Goal: Obtain resource: Download file/media

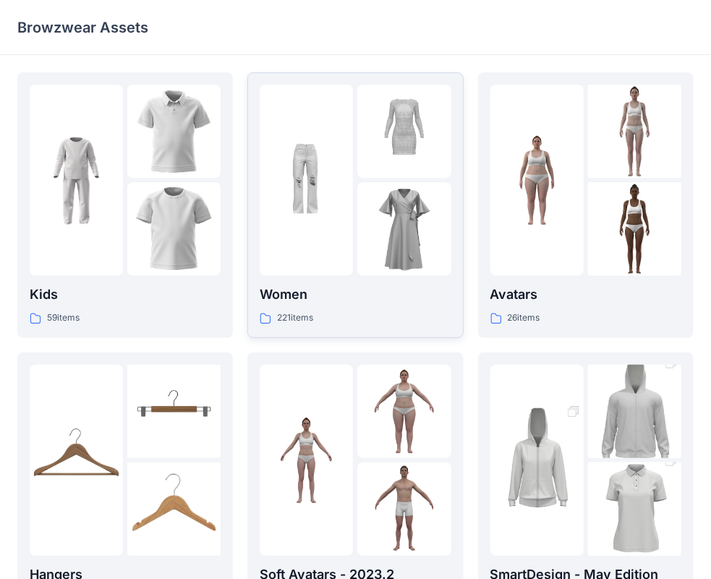
click at [373, 196] on img at bounding box center [403, 228] width 93 height 93
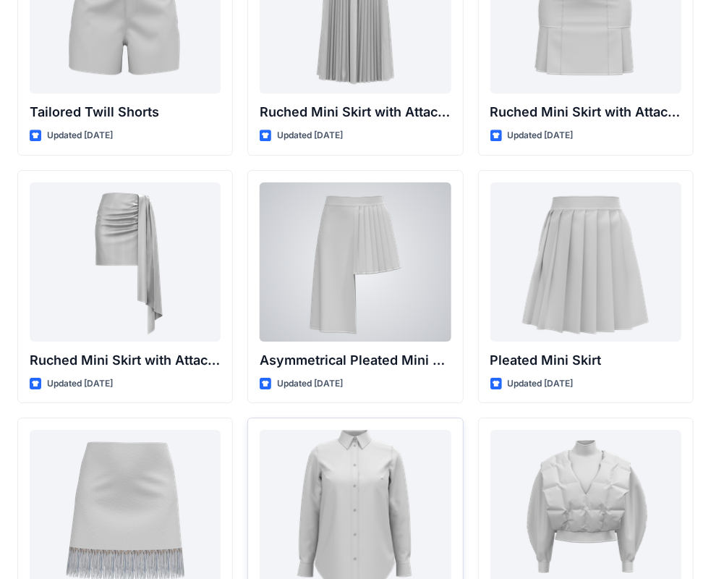
scroll to position [4158, 0]
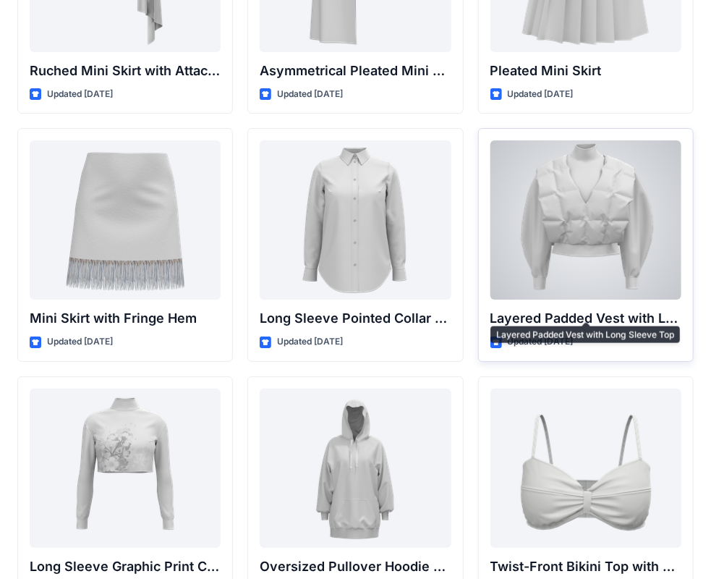
click at [575, 308] on p "Layered Padded Vest with Long Sleeve Top" at bounding box center [586, 318] width 191 height 20
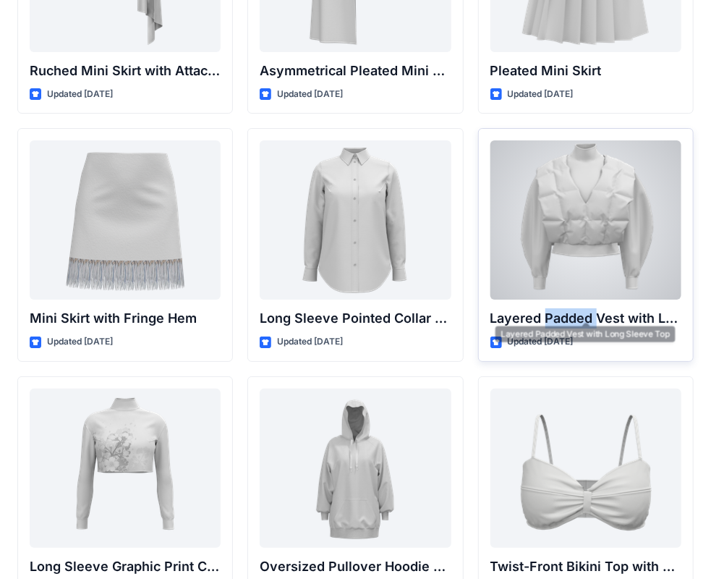
click at [575, 308] on p "Layered Padded Vest with Long Sleeve Top" at bounding box center [586, 318] width 191 height 20
click at [574, 308] on p "Layered Padded Vest with Long Sleeve Top" at bounding box center [586, 318] width 191 height 20
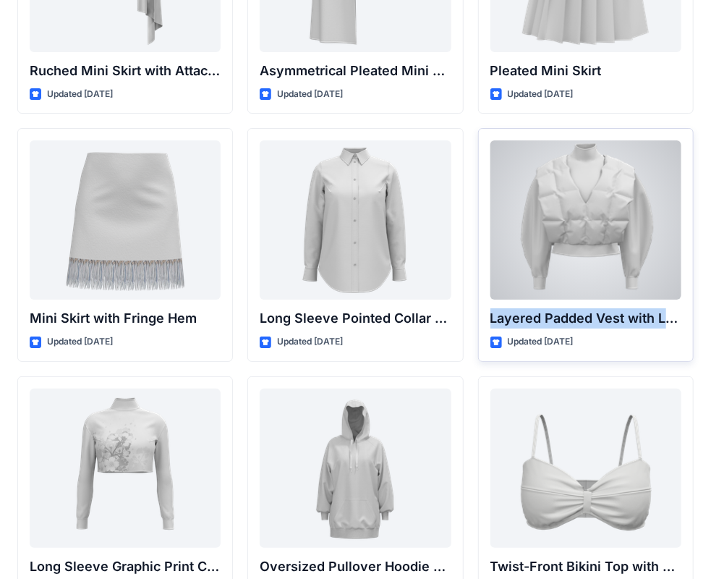
click at [573, 308] on p "Layered Padded Vest with Long Sleeve Top" at bounding box center [586, 318] width 191 height 20
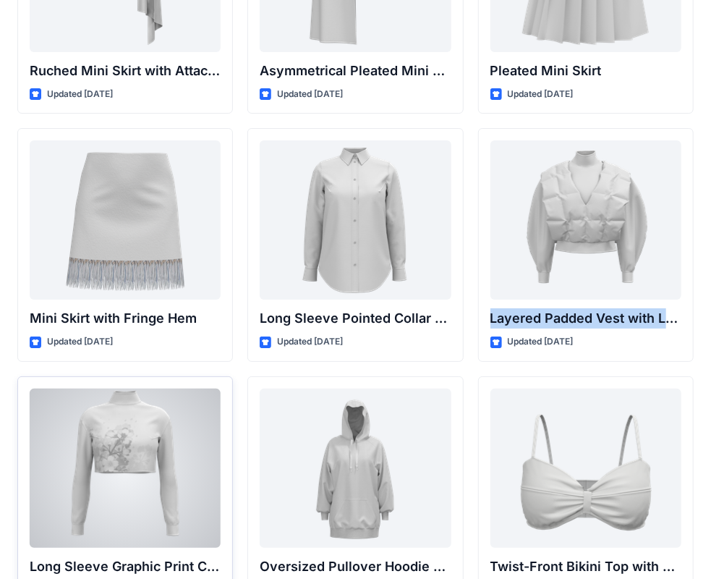
click at [111, 459] on div at bounding box center [125, 468] width 191 height 159
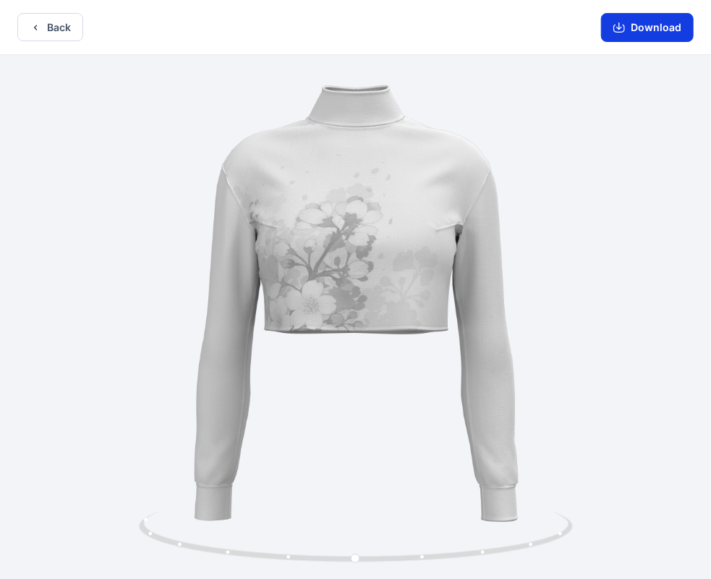
click at [648, 27] on button "Download" at bounding box center [647, 27] width 93 height 29
click at [37, 29] on icon "button" at bounding box center [36, 28] width 12 height 12
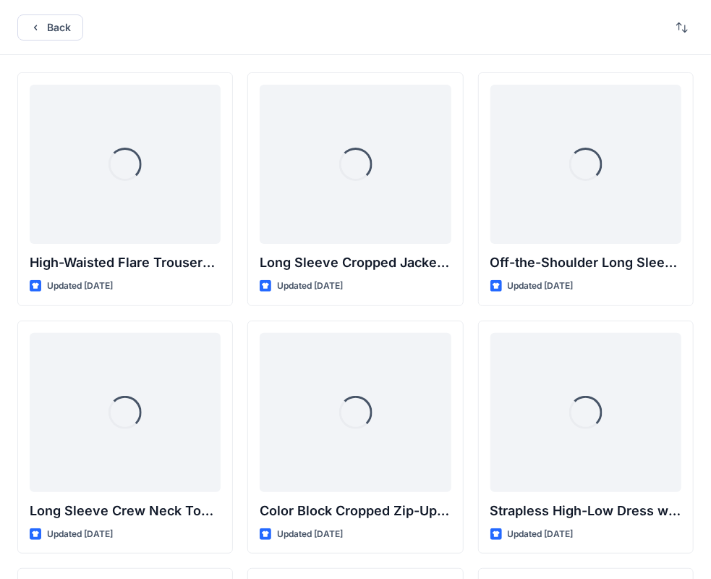
scroll to position [4158, 0]
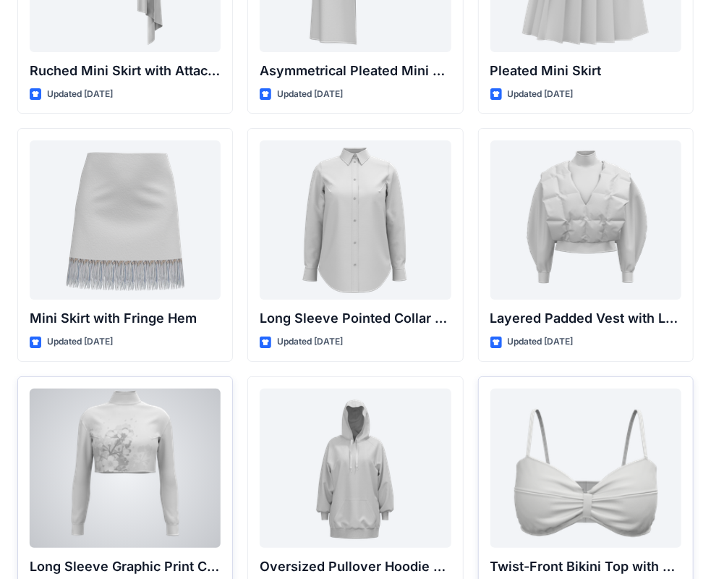
click at [145, 556] on p "Long Sleeve Graphic Print Cropped Turtleneck" at bounding box center [125, 566] width 191 height 20
copy div "Long Sleeve Graphic Print Cropped Turtleneck"
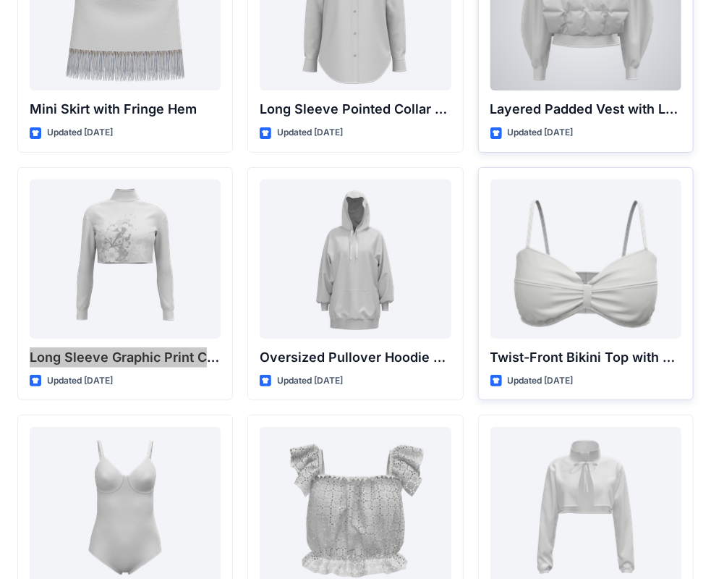
scroll to position [4375, 0]
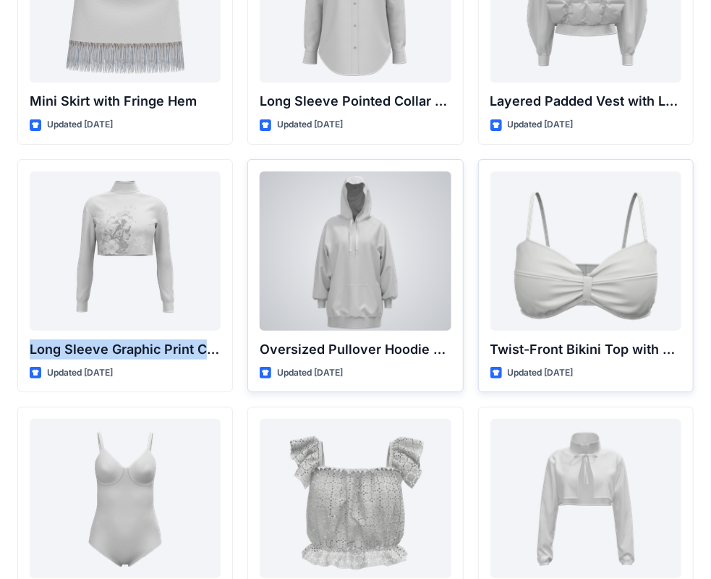
click at [350, 252] on div at bounding box center [355, 250] width 191 height 159
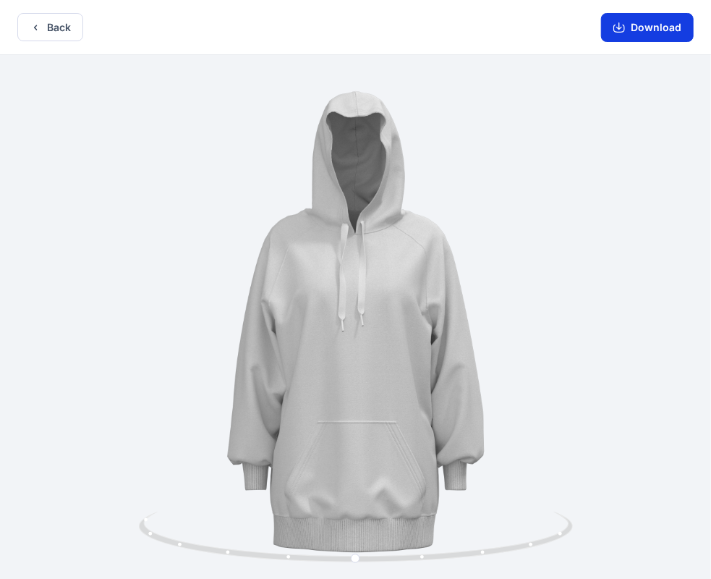
click at [640, 22] on button "Download" at bounding box center [647, 27] width 93 height 29
click at [38, 20] on button "Back" at bounding box center [50, 27] width 66 height 28
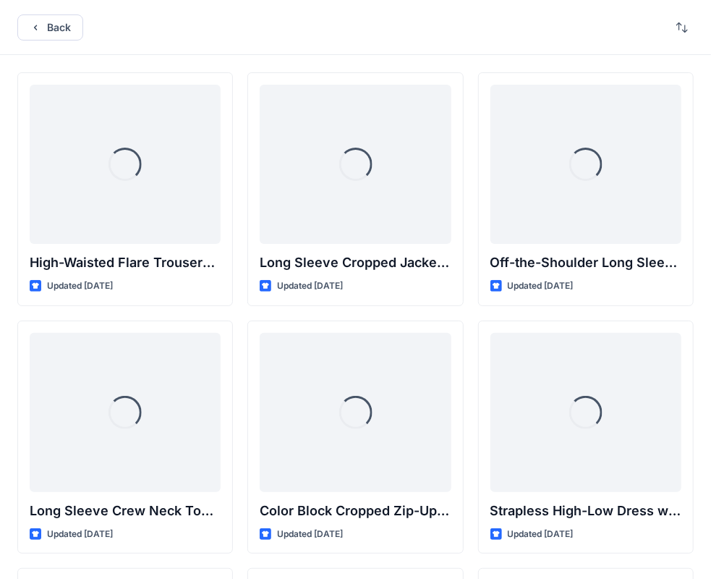
scroll to position [4375, 0]
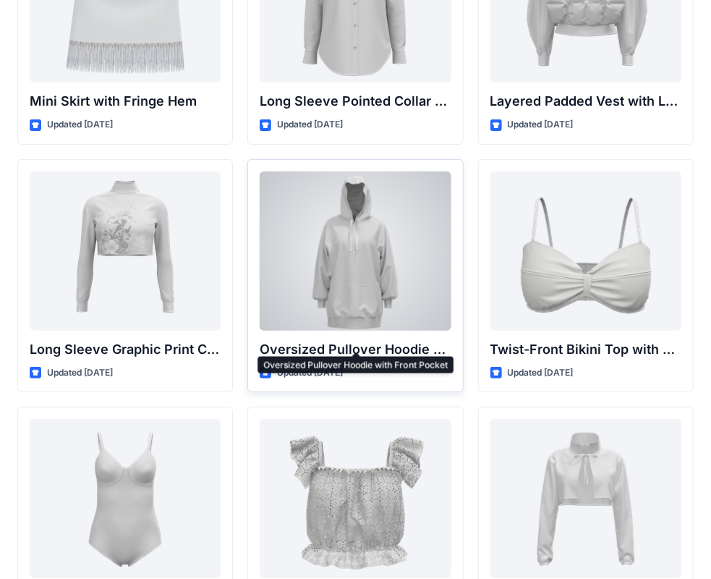
click at [360, 342] on p "Oversized Pullover Hoodie with Front Pocket" at bounding box center [355, 349] width 191 height 20
click at [359, 342] on p "Oversized Pullover Hoodie with Front Pocket" at bounding box center [355, 349] width 191 height 20
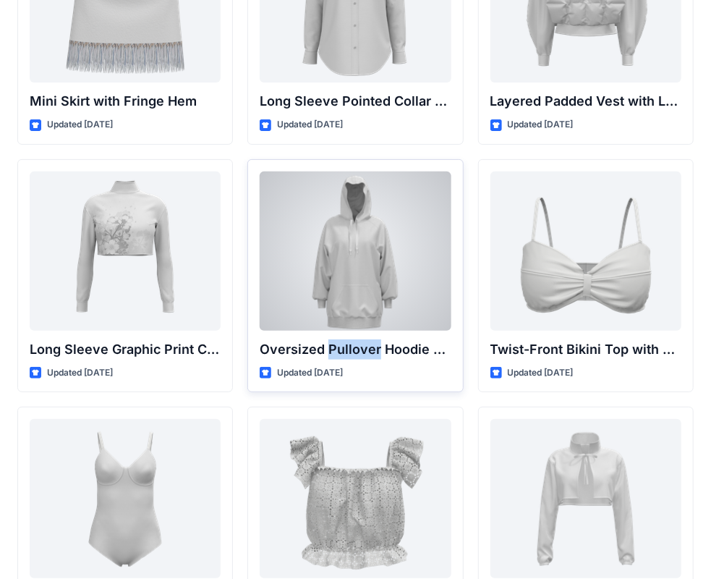
click at [359, 342] on p "Oversized Pullover Hoodie with Front Pocket" at bounding box center [355, 349] width 191 height 20
click at [360, 342] on p "Oversized Pullover Hoodie with Front Pocket" at bounding box center [355, 349] width 191 height 20
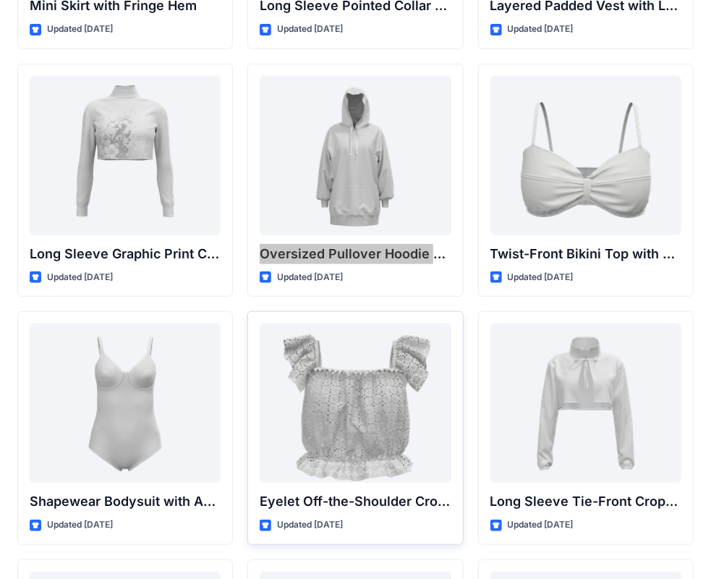
scroll to position [4496, 0]
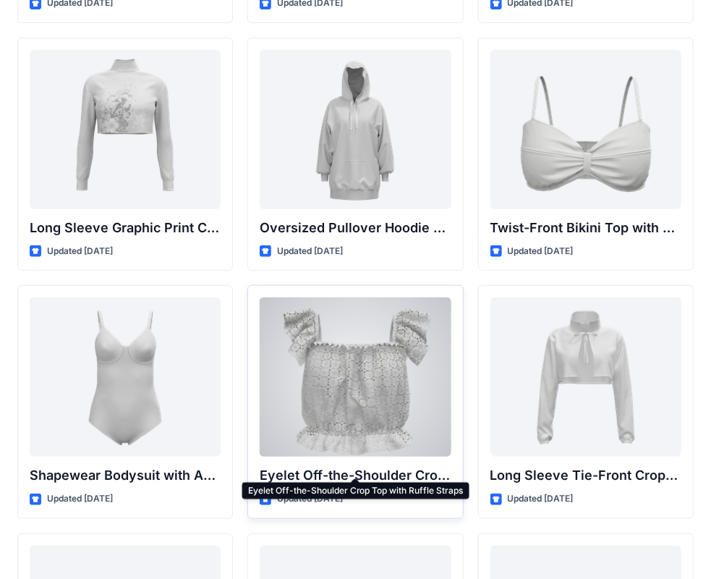
click at [370, 465] on p "Eyelet Off-the-Shoulder Crop Top with Ruffle Straps" at bounding box center [355, 475] width 191 height 20
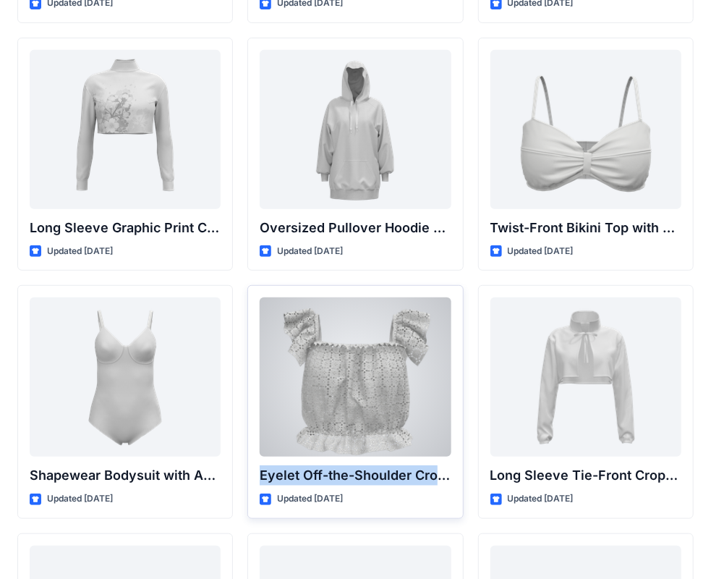
click at [370, 465] on p "Eyelet Off-the-Shoulder Crop Top with Ruffle Straps" at bounding box center [355, 475] width 191 height 20
copy div "Eyelet Off-the-Shoulder Crop Top with Ruffle Straps"
click at [383, 352] on div at bounding box center [355, 376] width 191 height 159
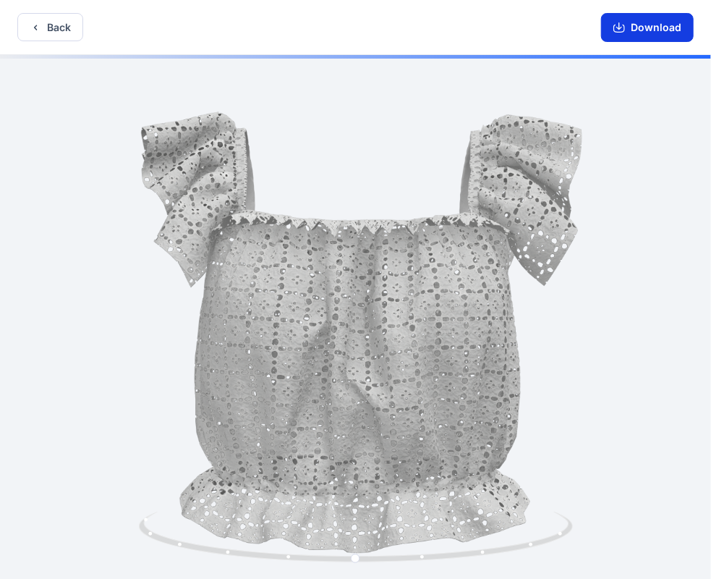
click at [635, 32] on button "Download" at bounding box center [647, 27] width 93 height 29
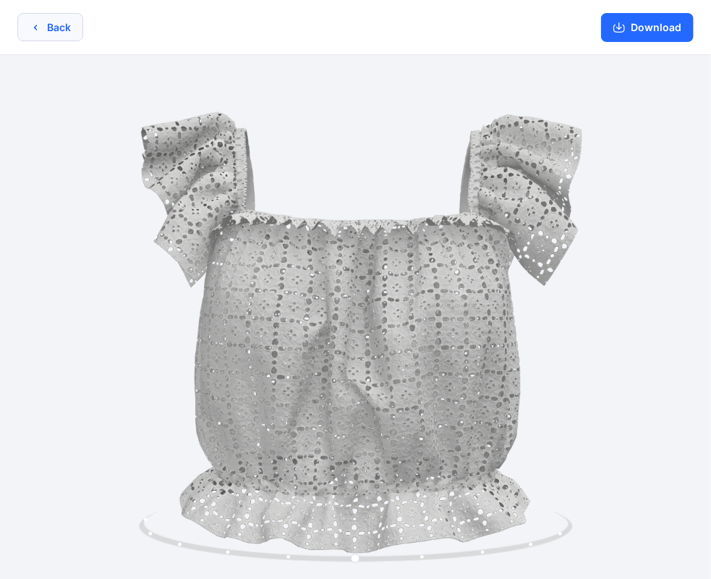
click at [44, 20] on button "Back" at bounding box center [50, 27] width 66 height 28
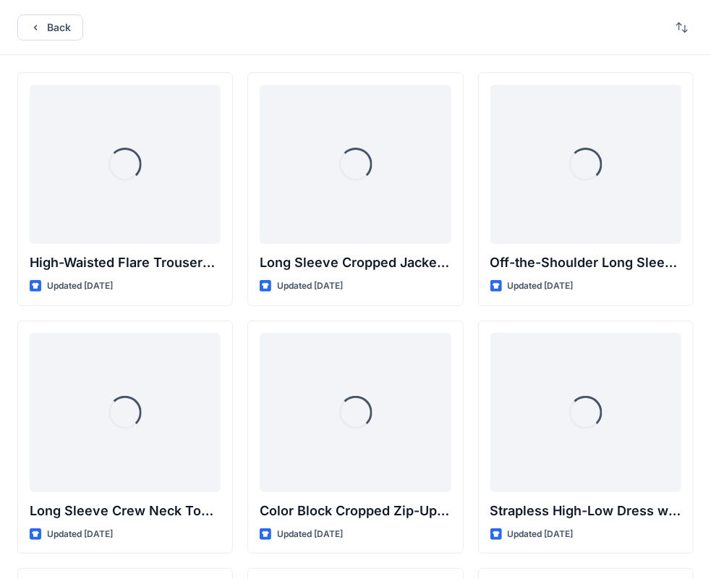
scroll to position [4496, 0]
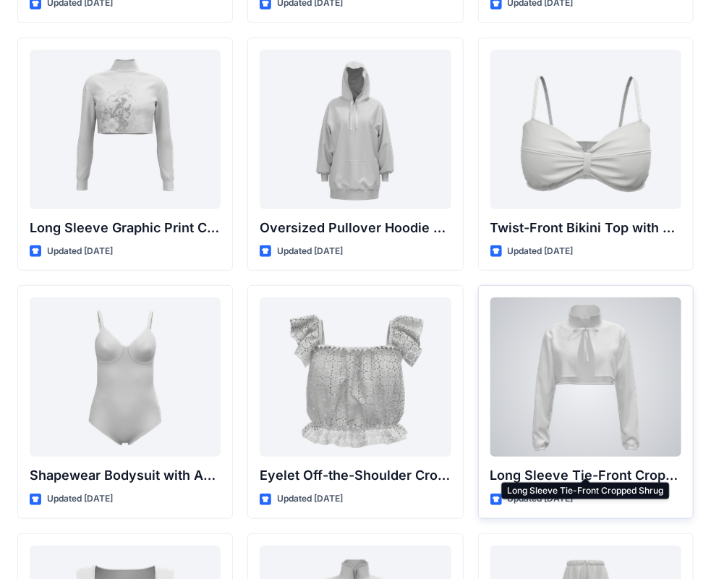
click at [635, 467] on p "Long Sleeve Tie-Front Cropped Shrug" at bounding box center [586, 475] width 191 height 20
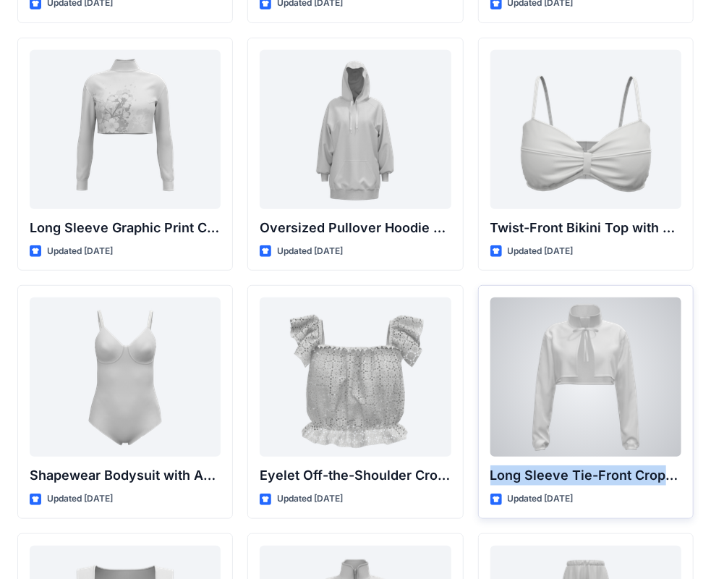
click at [635, 467] on p "Long Sleeve Tie-Front Cropped Shrug" at bounding box center [586, 475] width 191 height 20
copy div "Long Sleeve Tie-Front Cropped Shrug"
click at [616, 422] on div at bounding box center [586, 376] width 191 height 159
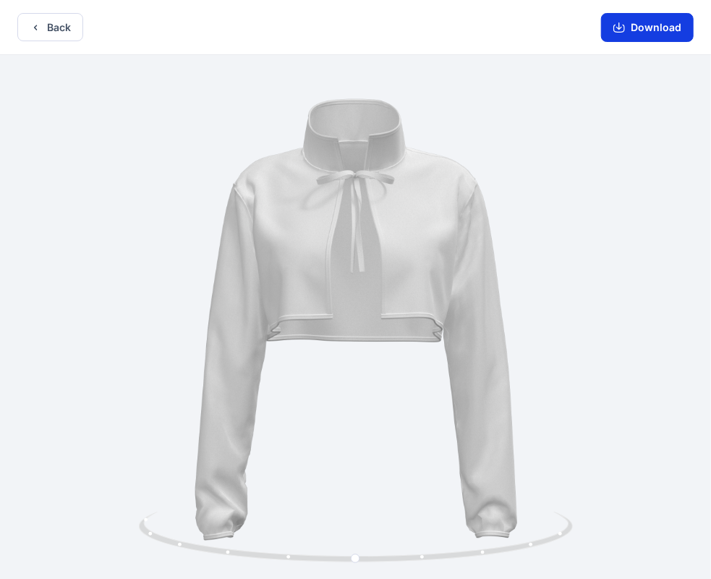
click at [643, 29] on button "Download" at bounding box center [647, 27] width 93 height 29
click at [60, 29] on button "Back" at bounding box center [50, 27] width 66 height 28
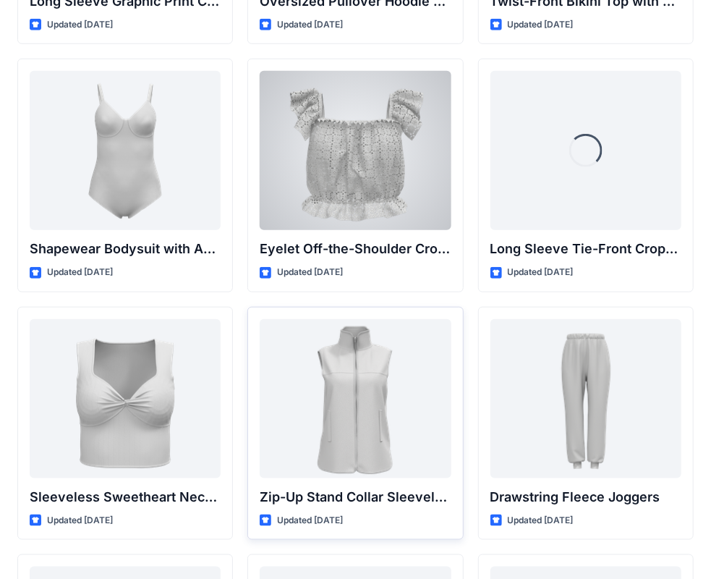
scroll to position [4786, 0]
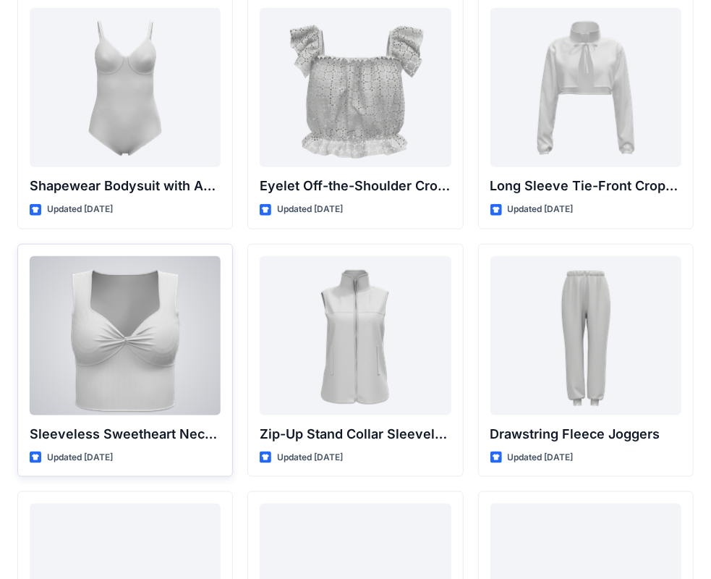
click at [175, 424] on p "Sleeveless Sweetheart Neck Twist-Front Crop Top" at bounding box center [125, 434] width 191 height 20
click at [177, 424] on p "Sleeveless Sweetheart Neck Twist-Front Crop Top" at bounding box center [125, 434] width 191 height 20
click at [194, 424] on p "Sleeveless Sweetheart Neck Twist-Front Crop Top" at bounding box center [125, 434] width 191 height 20
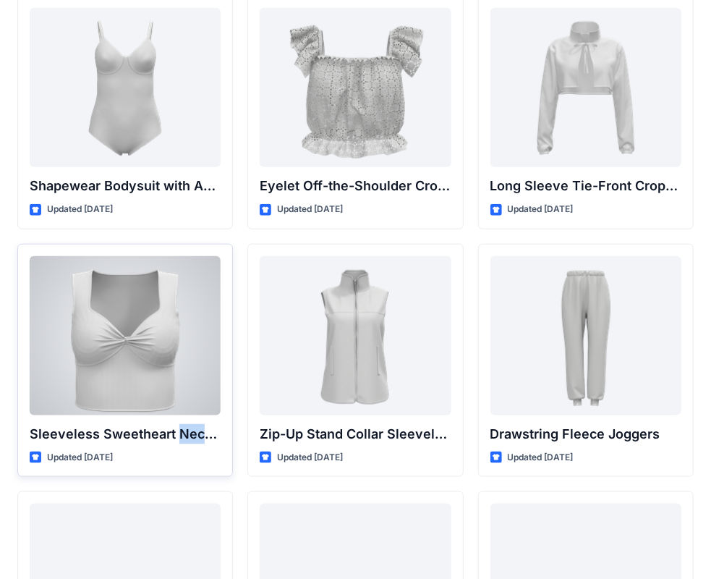
click at [194, 424] on p "Sleeveless Sweetheart Neck Twist-Front Crop Top" at bounding box center [125, 434] width 191 height 20
click at [163, 320] on div at bounding box center [125, 335] width 191 height 159
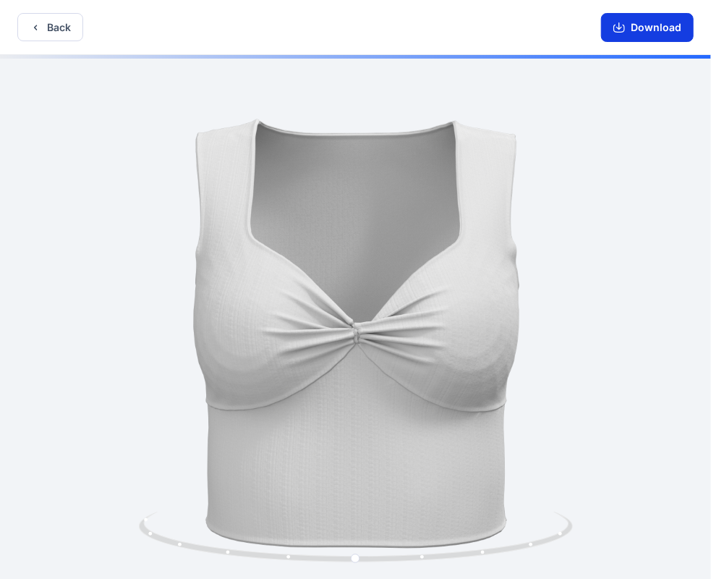
click at [651, 26] on button "Download" at bounding box center [647, 27] width 93 height 29
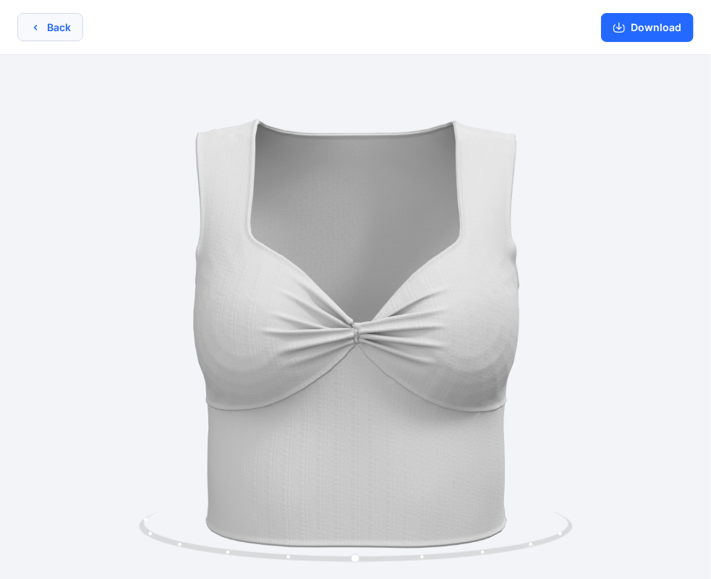
click at [46, 35] on button "Back" at bounding box center [50, 27] width 66 height 28
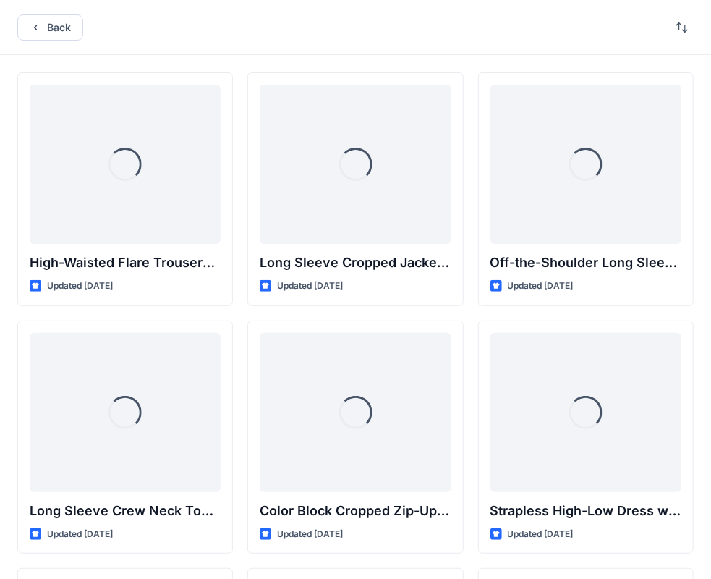
scroll to position [4786, 0]
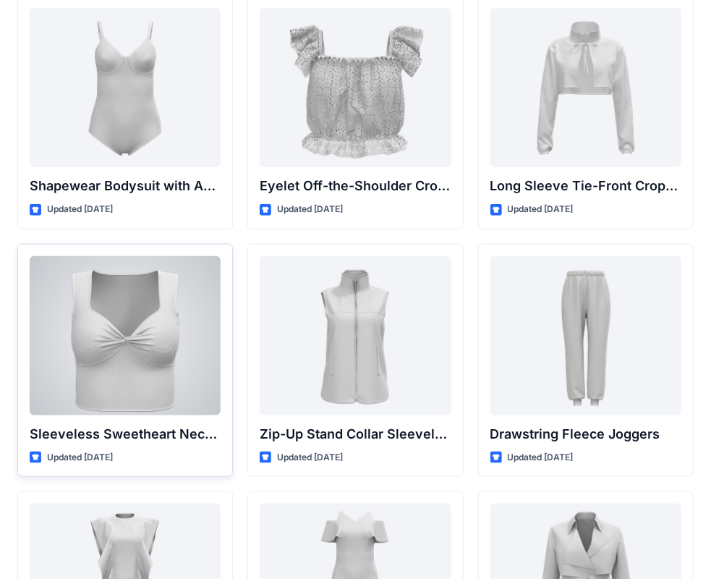
click at [174, 428] on p "Sleeveless Sweetheart Neck Twist-Front Crop Top" at bounding box center [125, 434] width 191 height 20
copy div "Sleeveless Sweetheart Neck Twist-Front Crop Top"
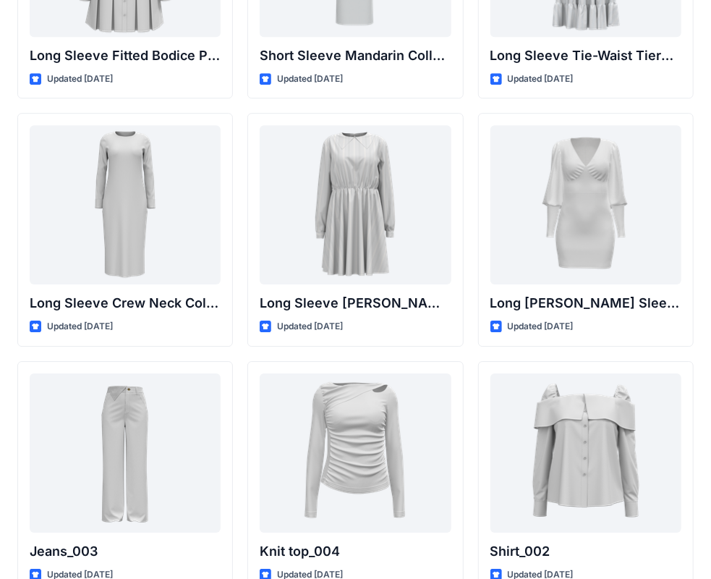
scroll to position [5920, 0]
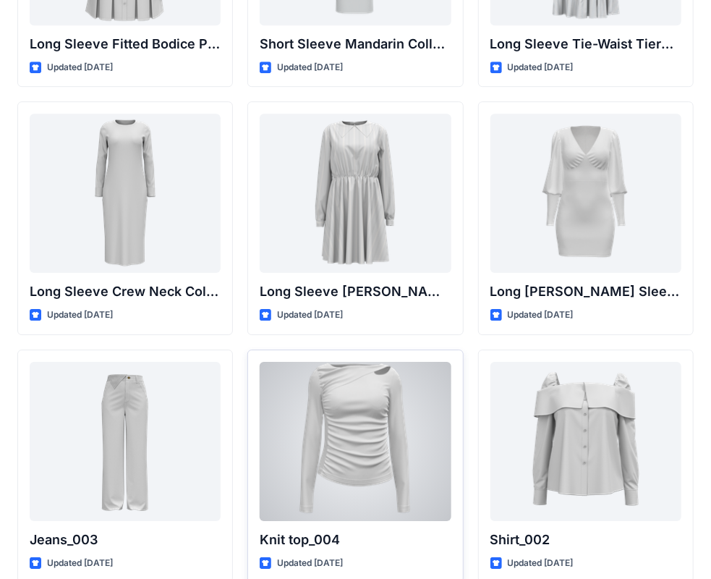
click at [378, 413] on div at bounding box center [355, 441] width 191 height 159
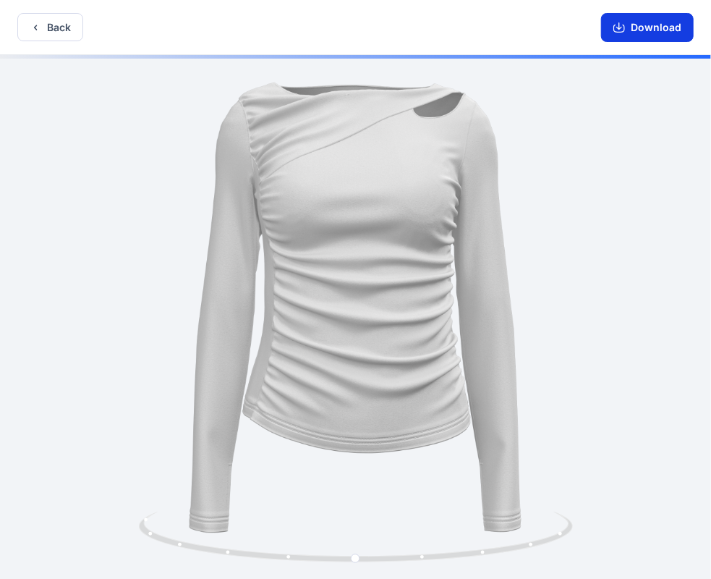
click at [648, 30] on button "Download" at bounding box center [647, 27] width 93 height 29
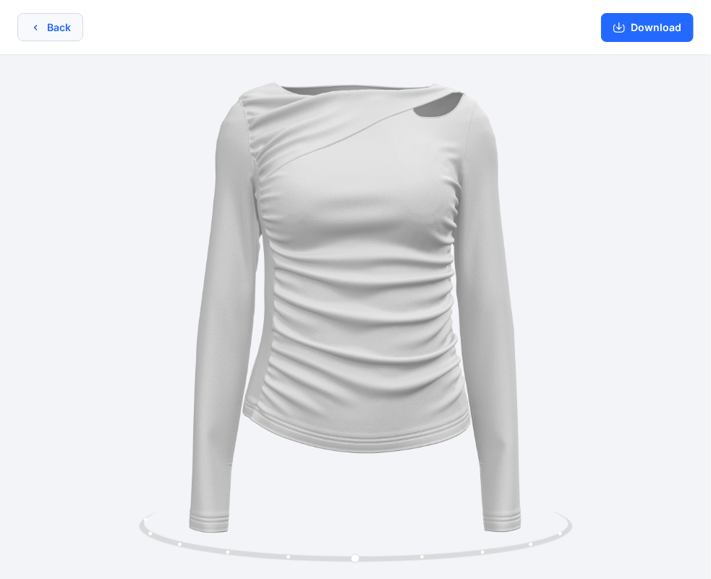
click at [69, 27] on button "Back" at bounding box center [50, 27] width 66 height 28
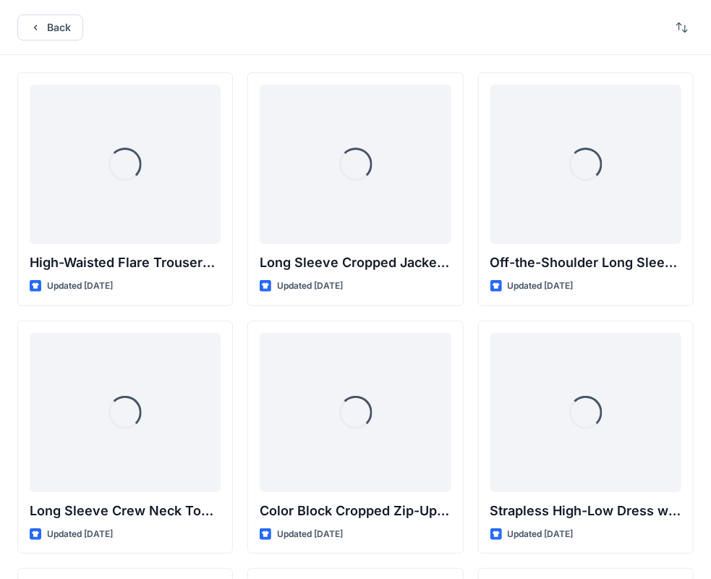
scroll to position [5920, 0]
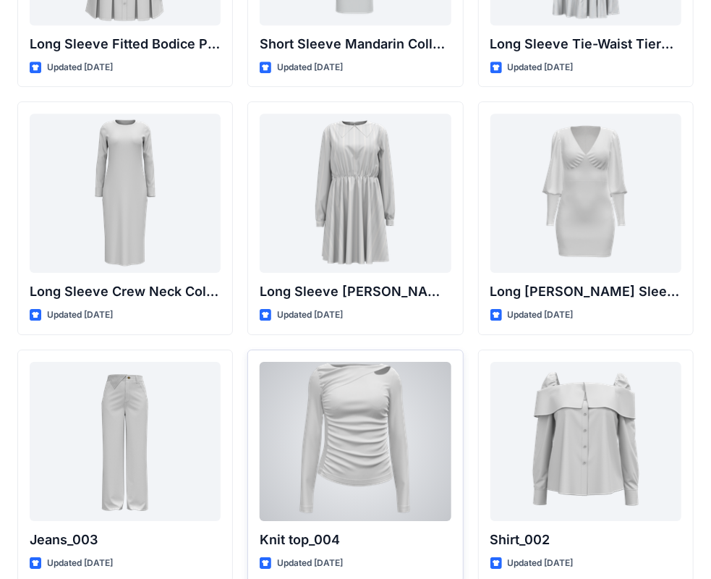
click at [317, 531] on p "Knit top_004" at bounding box center [355, 540] width 191 height 20
click at [317, 530] on p "Knit top_004" at bounding box center [355, 540] width 191 height 20
click at [289, 530] on p "Knit top_004" at bounding box center [355, 540] width 191 height 20
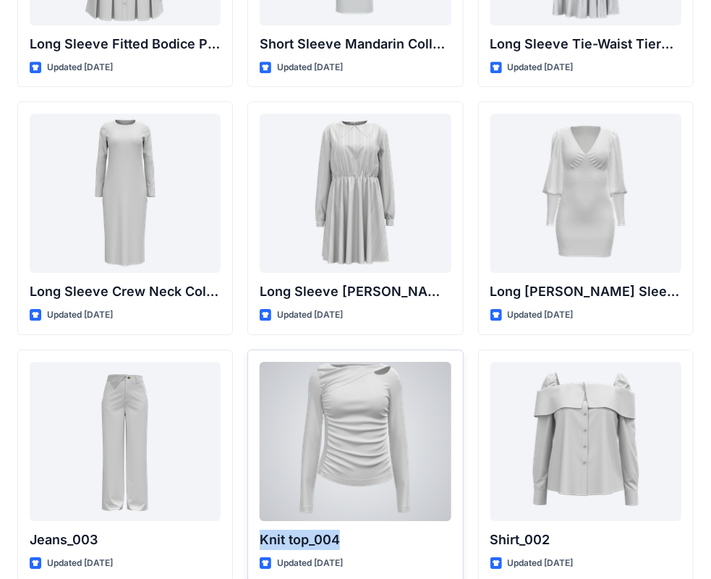
click at [289, 530] on p "Knit top_004" at bounding box center [355, 540] width 191 height 20
copy div "Knit top_004"
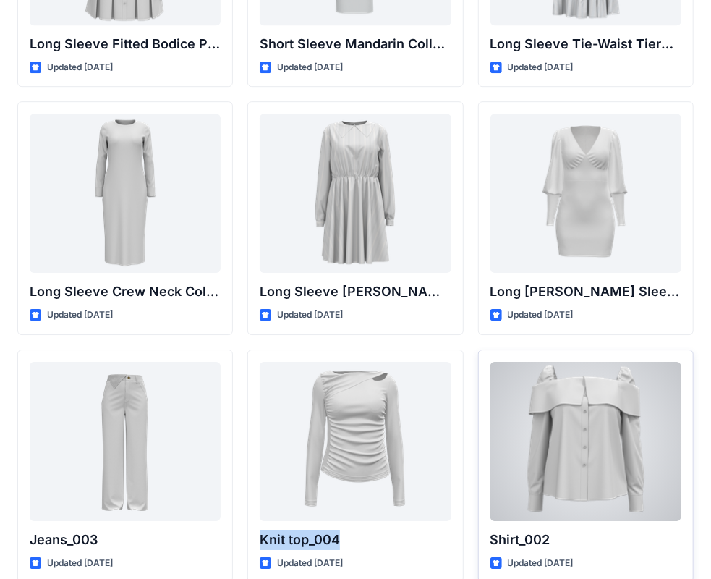
click at [570, 446] on div at bounding box center [586, 441] width 191 height 159
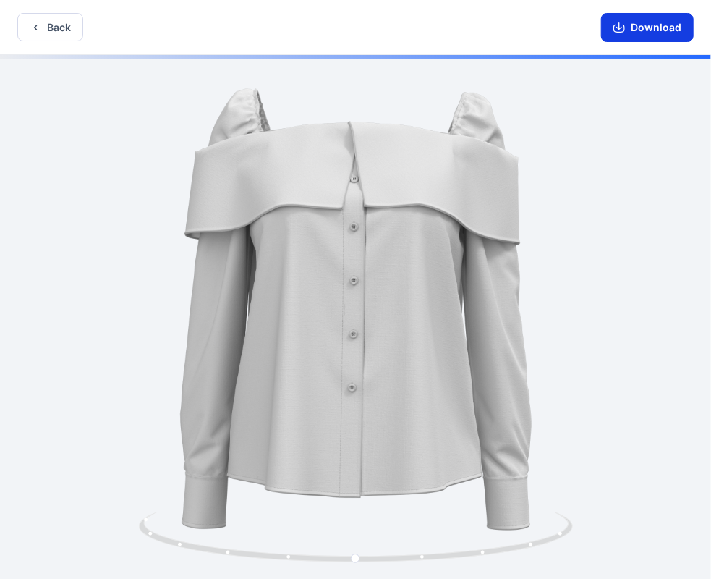
click at [654, 21] on button "Download" at bounding box center [647, 27] width 93 height 29
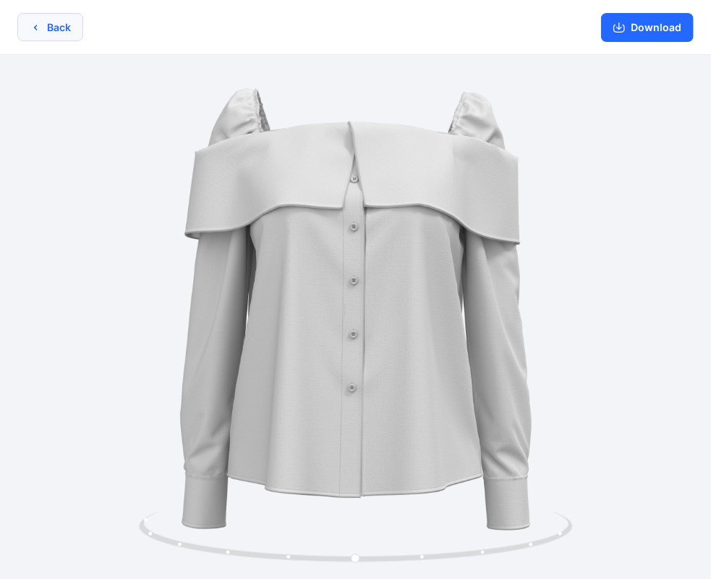
click at [51, 25] on button "Back" at bounding box center [50, 27] width 66 height 28
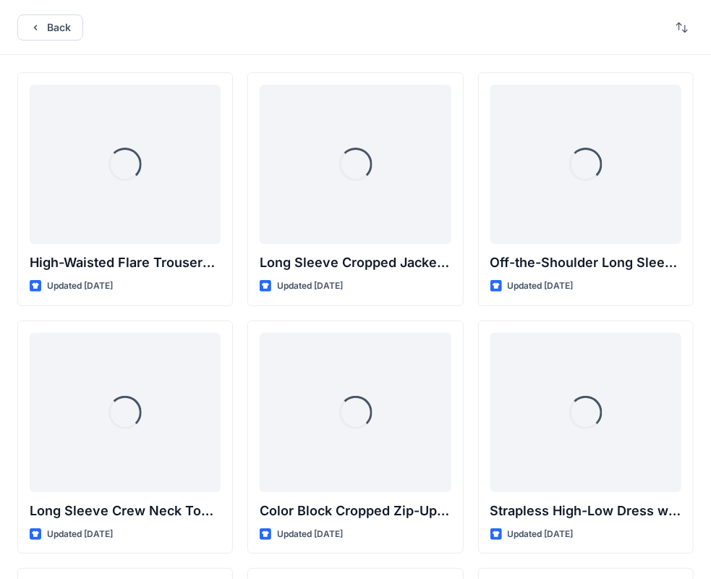
scroll to position [5920, 0]
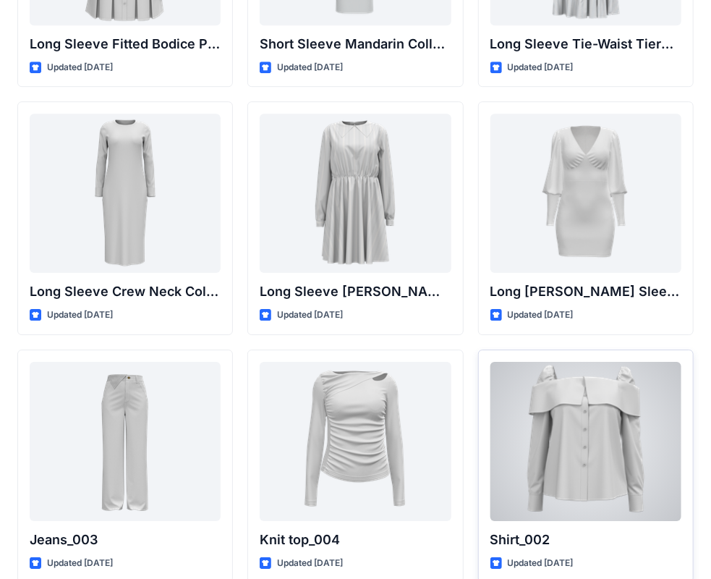
click at [531, 530] on p "Shirt_002" at bounding box center [586, 540] width 191 height 20
copy p "Shirt_002"
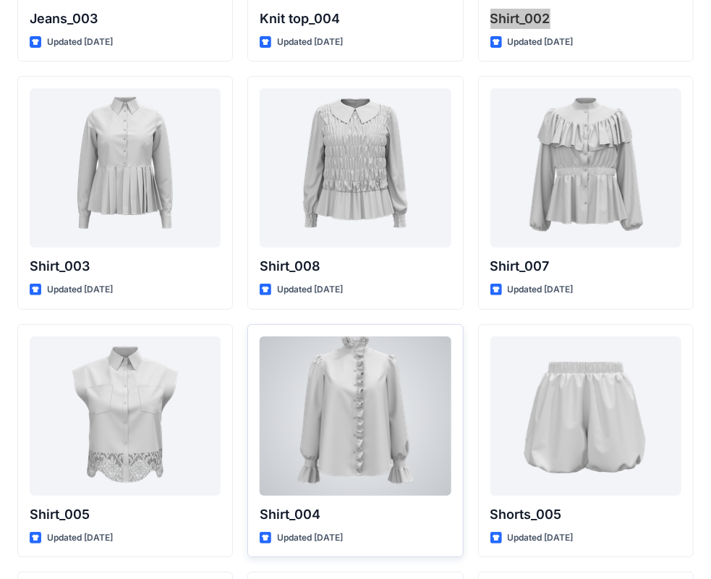
scroll to position [6475, 0]
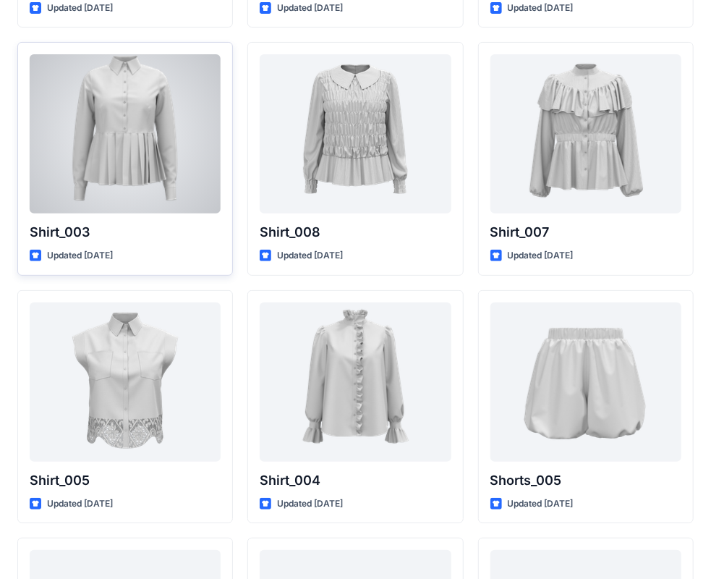
click at [172, 187] on div at bounding box center [125, 133] width 191 height 159
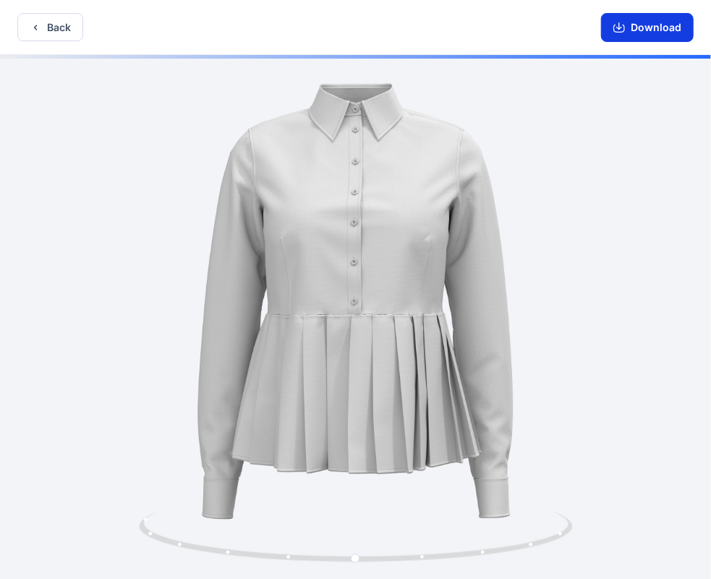
click at [644, 28] on button "Download" at bounding box center [647, 27] width 93 height 29
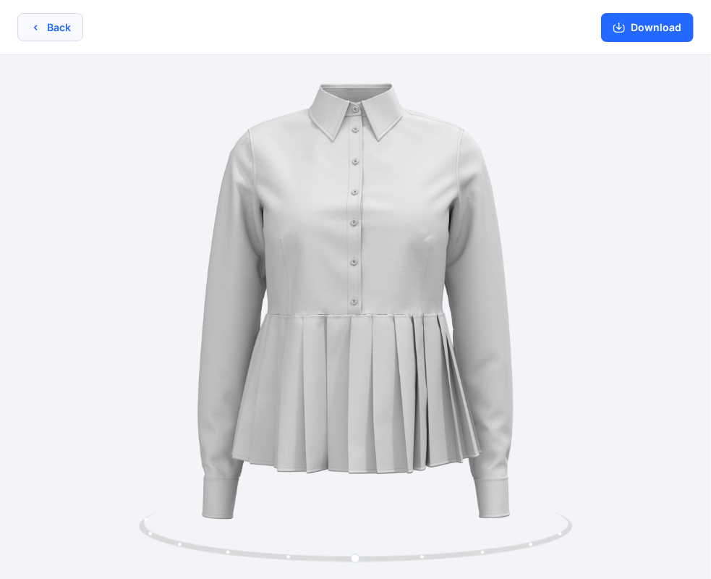
click at [51, 28] on button "Back" at bounding box center [50, 27] width 66 height 28
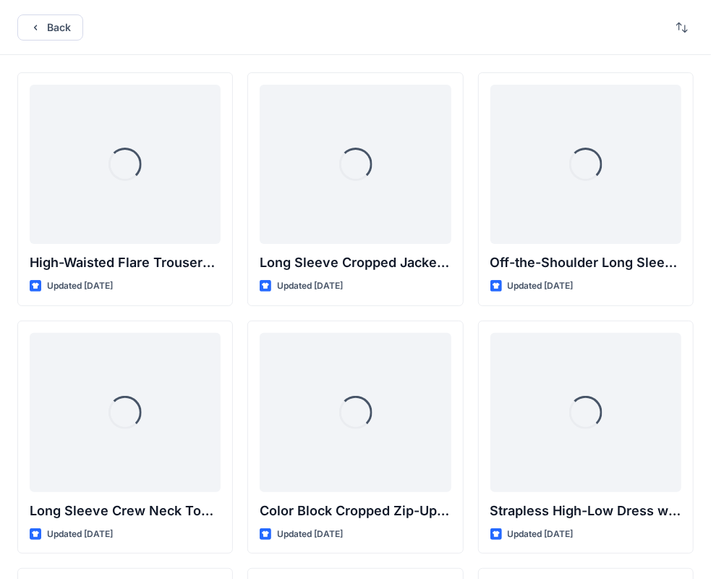
scroll to position [6475, 0]
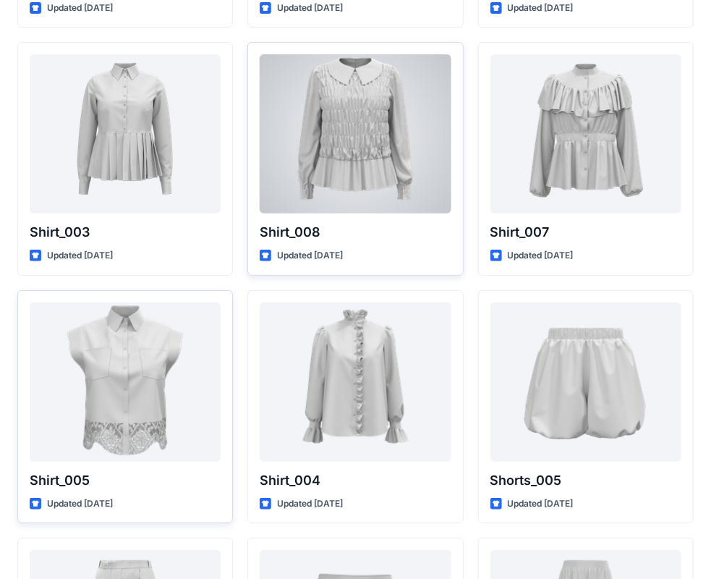
click at [387, 149] on div at bounding box center [355, 133] width 191 height 159
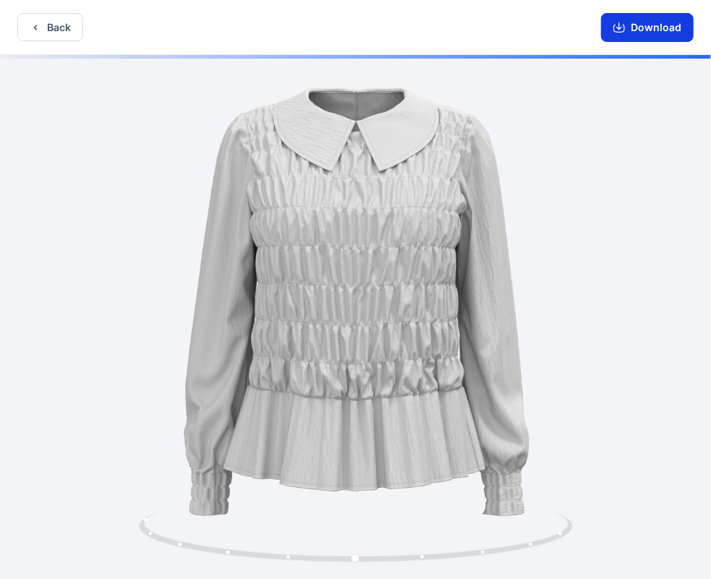
click at [645, 40] on button "Download" at bounding box center [647, 27] width 93 height 29
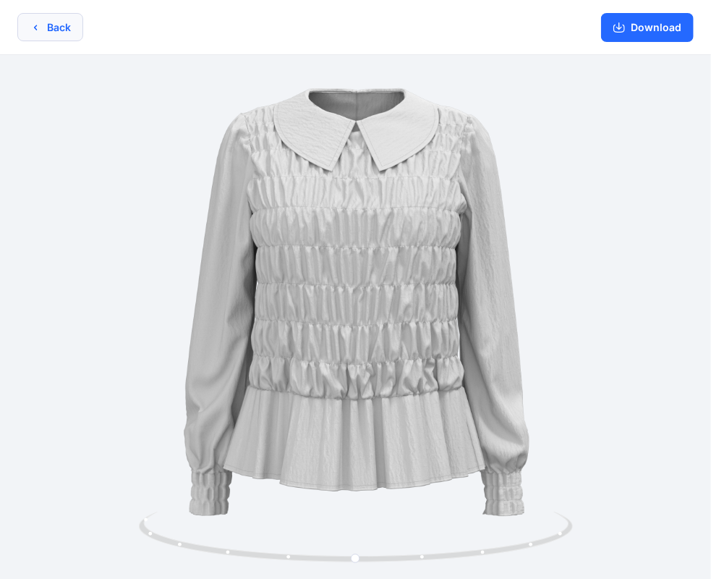
click at [61, 38] on button "Back" at bounding box center [50, 27] width 66 height 28
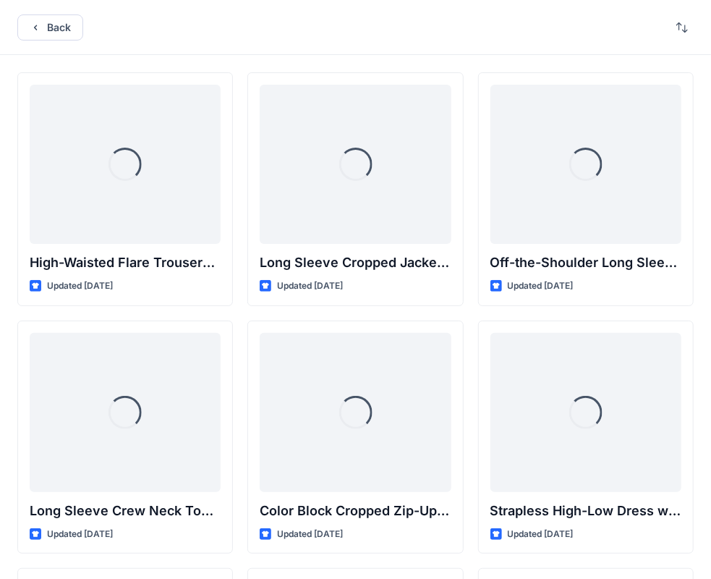
scroll to position [6475, 0]
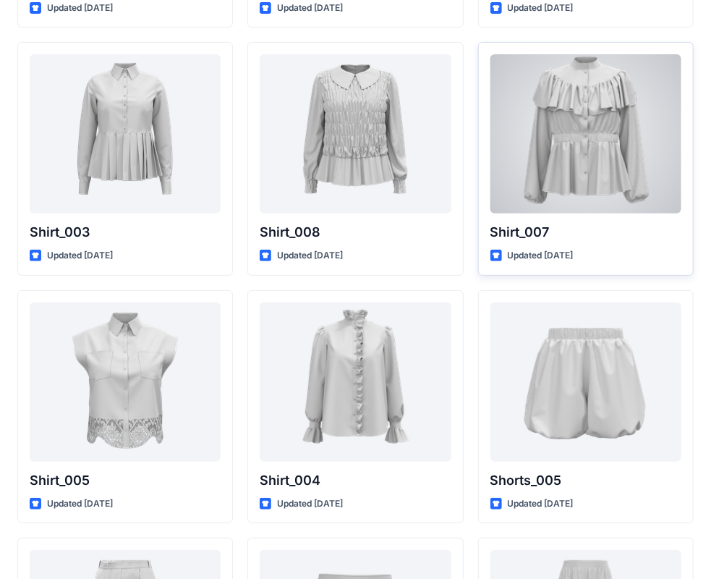
click at [617, 140] on div at bounding box center [586, 133] width 191 height 159
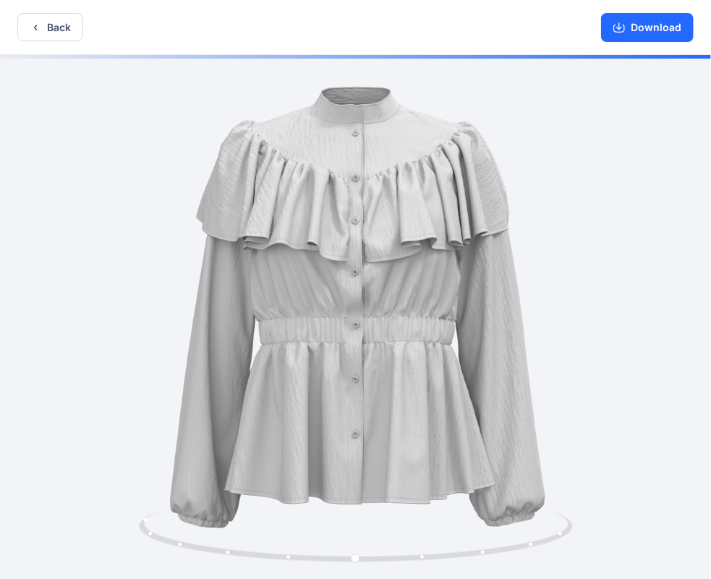
drag, startPoint x: 627, startPoint y: 31, endPoint x: 627, endPoint y: 69, distance: 37.6
click at [625, 31] on icon "button" at bounding box center [620, 28] width 12 height 12
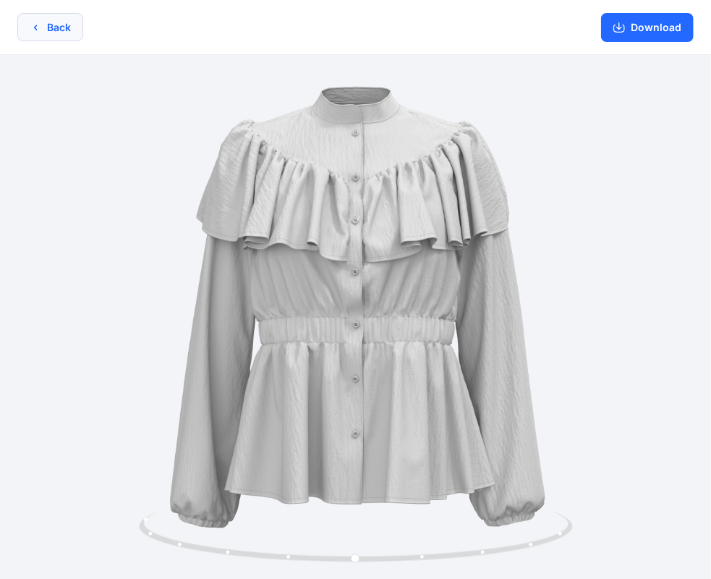
click at [46, 22] on button "Back" at bounding box center [50, 27] width 66 height 28
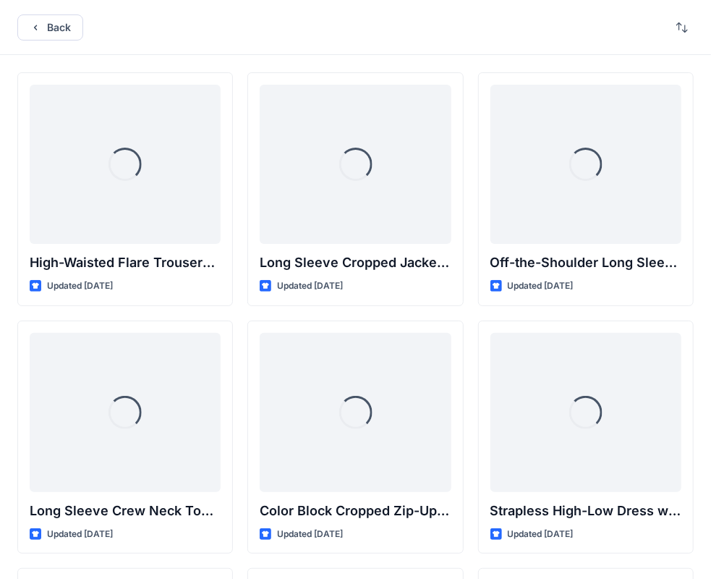
scroll to position [6475, 0]
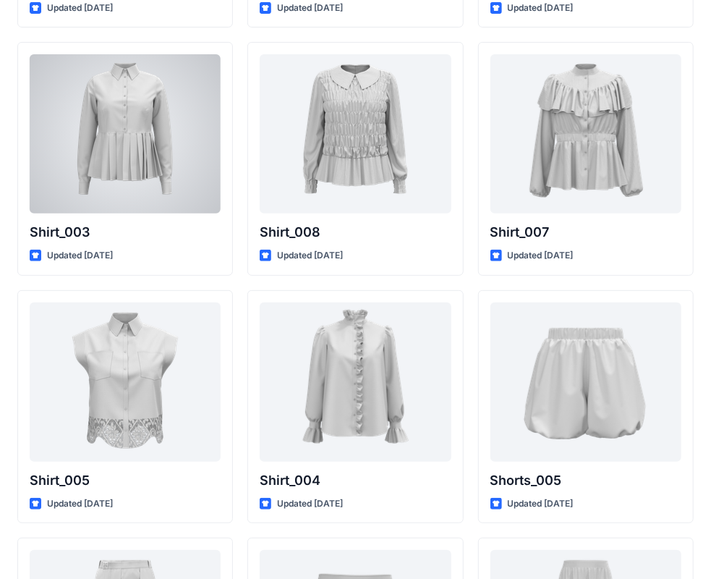
click at [166, 181] on div at bounding box center [125, 133] width 191 height 159
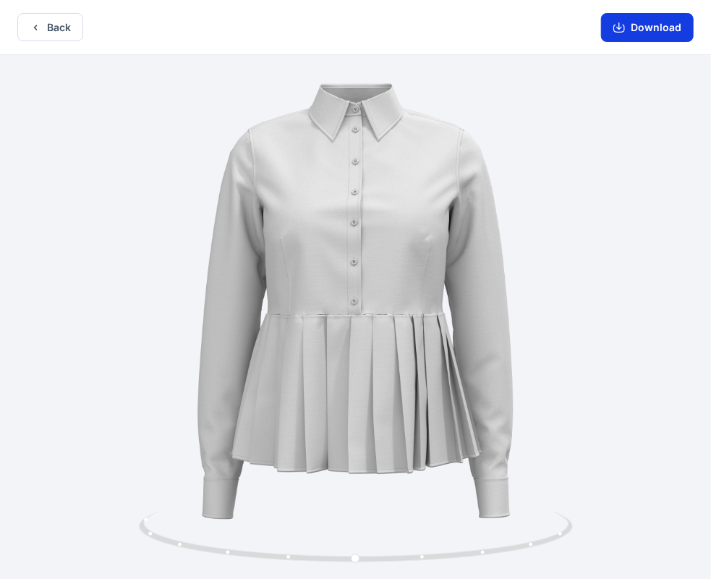
click at [627, 20] on button "Download" at bounding box center [647, 27] width 93 height 29
click at [35, 24] on icon "button" at bounding box center [36, 28] width 12 height 12
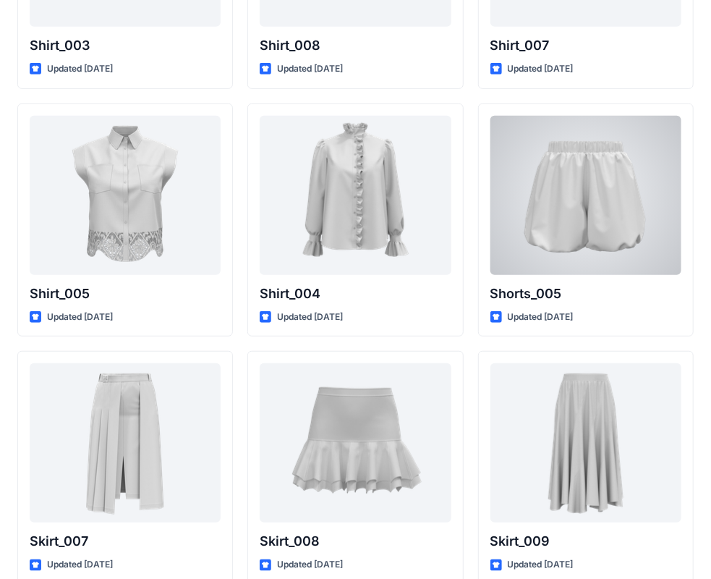
scroll to position [6692, 0]
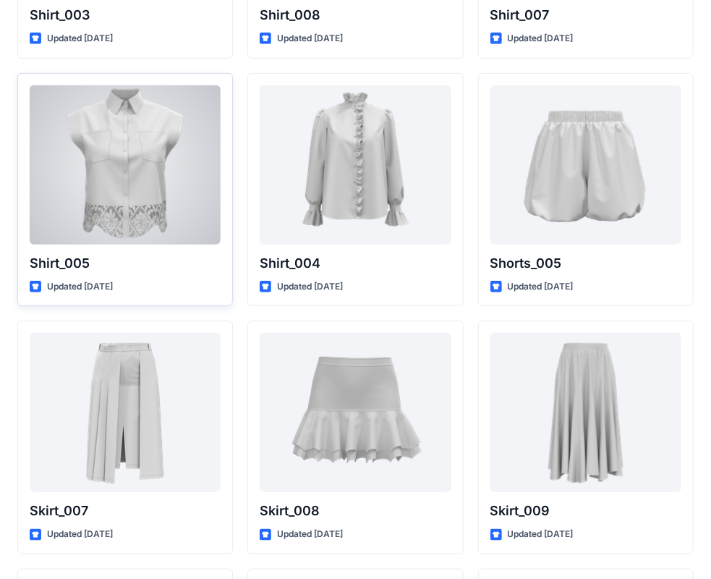
click at [151, 166] on div at bounding box center [125, 164] width 191 height 159
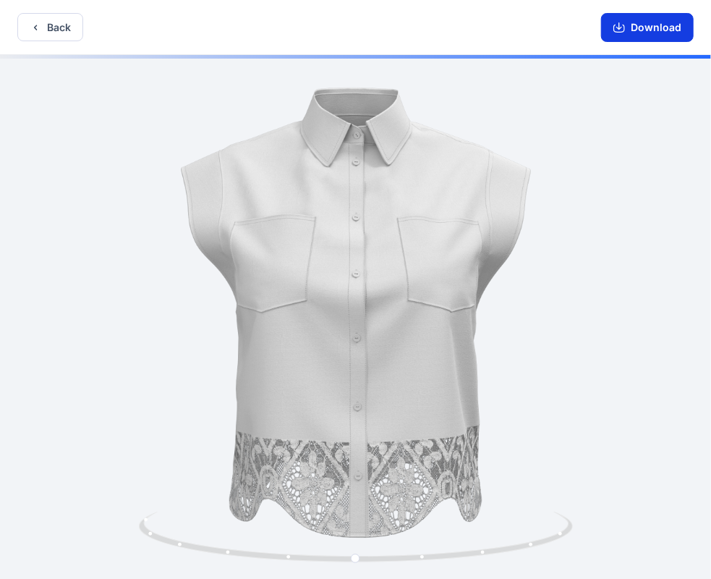
click at [644, 23] on button "Download" at bounding box center [647, 27] width 93 height 29
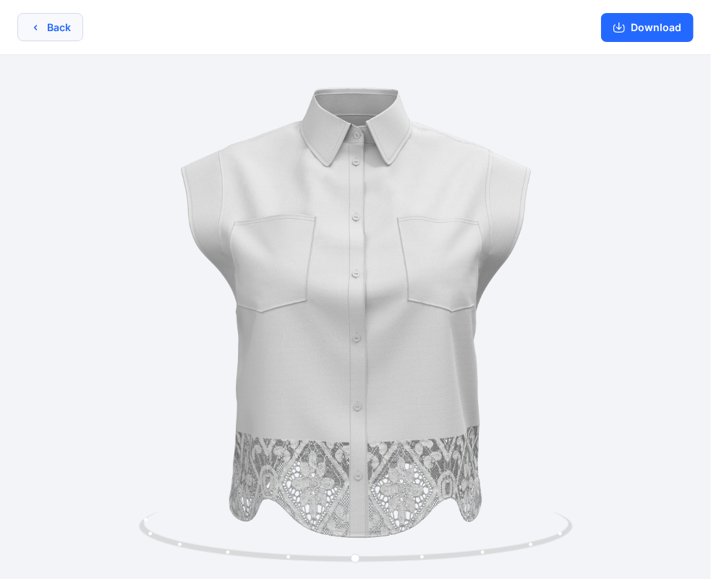
click at [59, 27] on button "Back" at bounding box center [50, 27] width 66 height 28
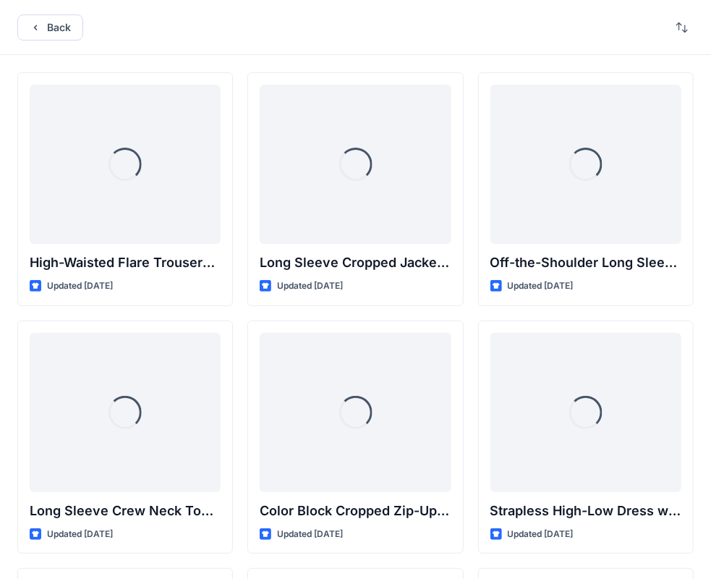
scroll to position [6692, 0]
